Goal: Find specific page/section: Find specific page/section

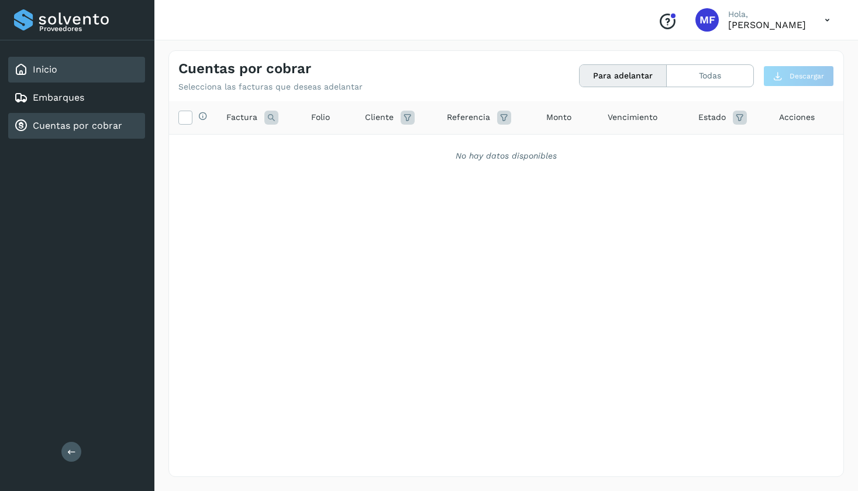
click at [53, 63] on div "Inicio" at bounding box center [35, 70] width 43 height 14
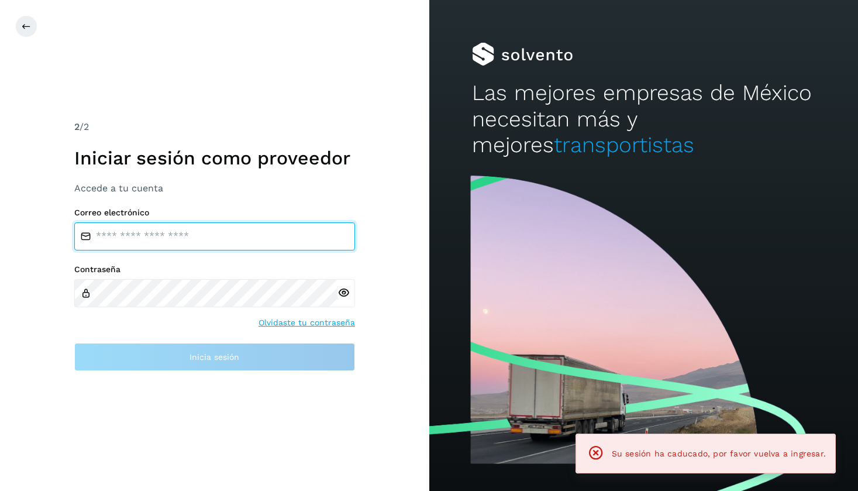
type input "**********"
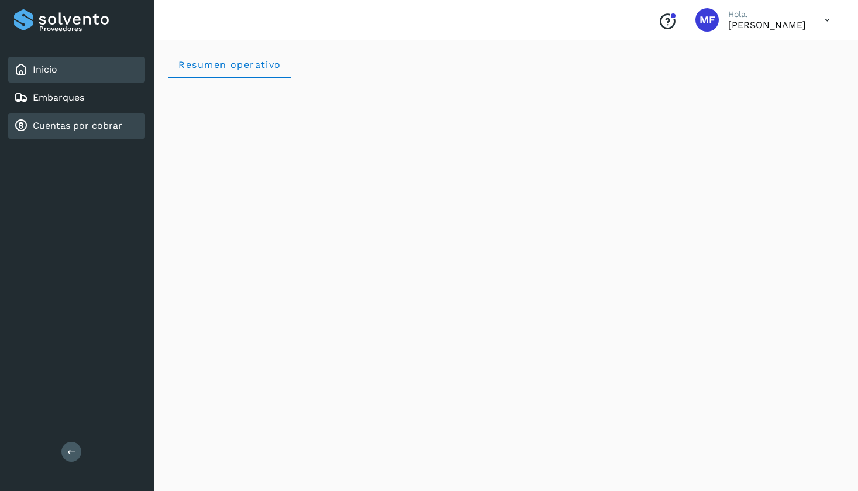
click at [78, 128] on link "Cuentas por cobrar" at bounding box center [77, 125] width 89 height 11
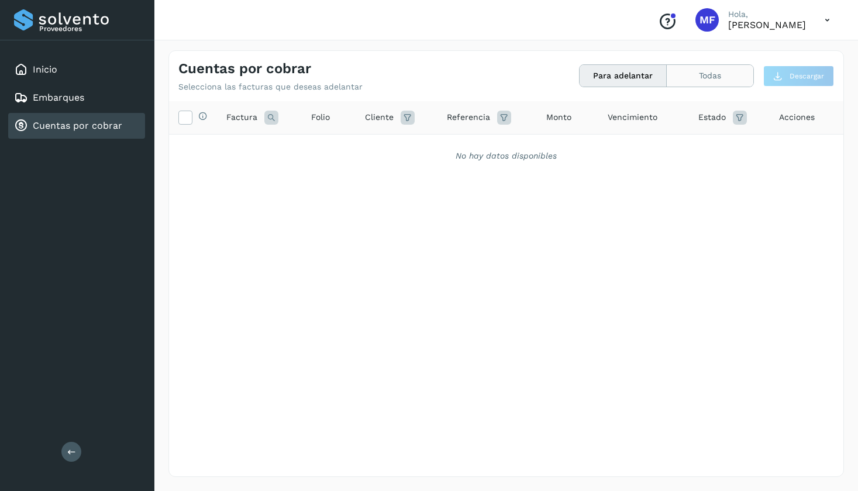
click at [703, 85] on button "Todas" at bounding box center [710, 76] width 87 height 22
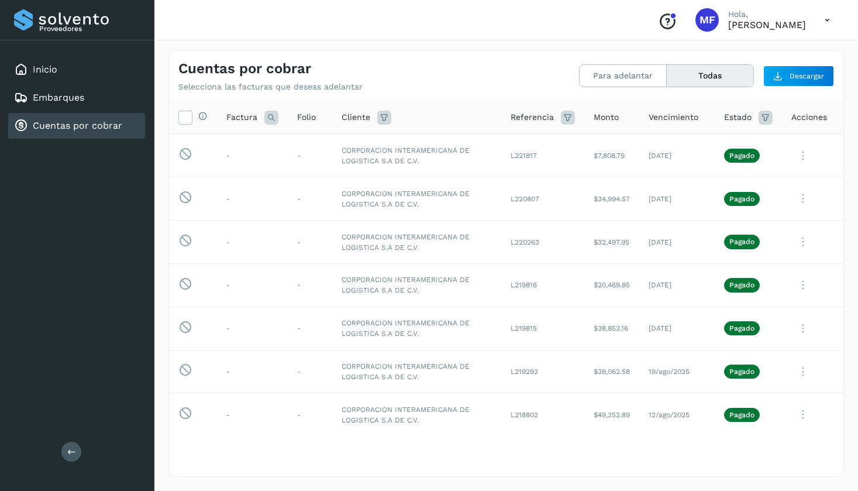
click at [78, 132] on div "Cuentas por cobrar" at bounding box center [68, 126] width 108 height 14
click at [627, 72] on button "Para adelantar" at bounding box center [622, 76] width 87 height 22
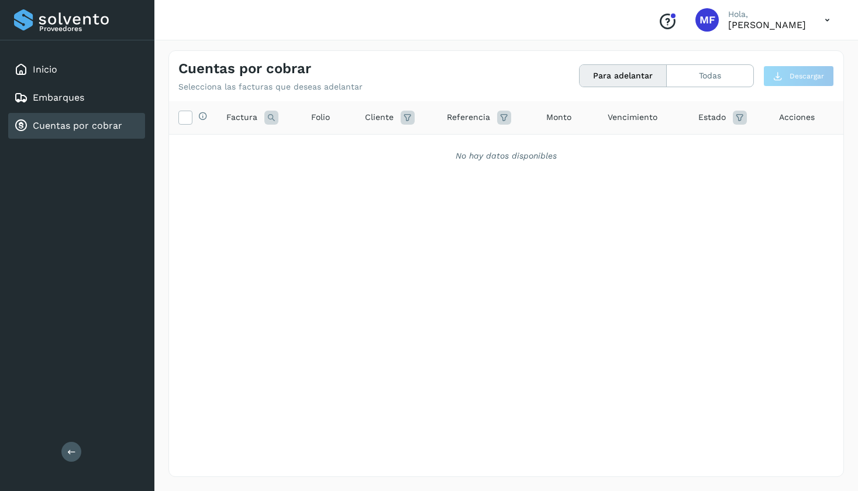
drag, startPoint x: 536, startPoint y: 101, endPoint x: 58, endPoint y: 127, distance: 478.5
click at [58, 127] on link "Cuentas por cobrar" at bounding box center [77, 125] width 89 height 11
click at [40, 70] on link "Inicio" at bounding box center [45, 69] width 25 height 11
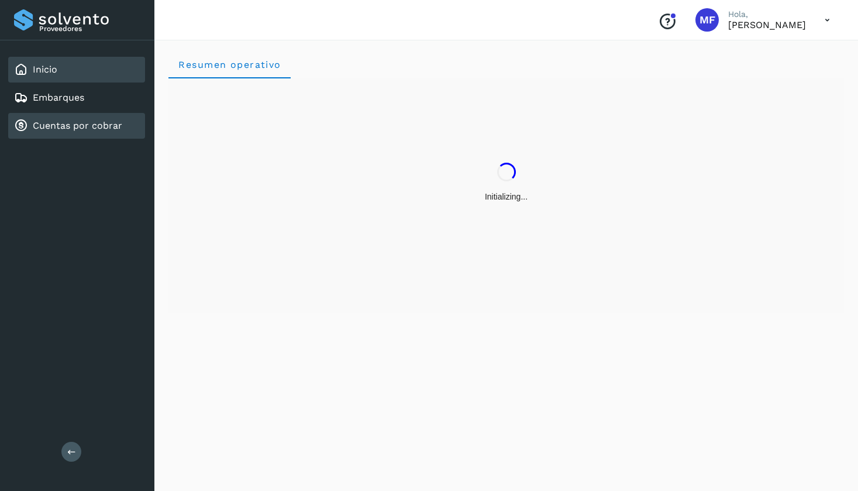
click at [54, 123] on link "Cuentas por cobrar" at bounding box center [77, 125] width 89 height 11
